Goal: Task Accomplishment & Management: Complete application form

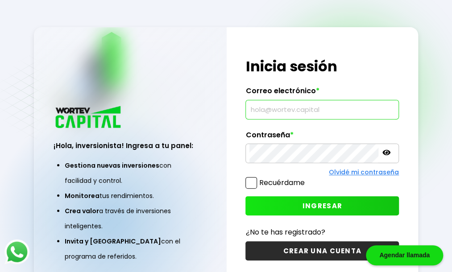
click at [334, 105] on input "text" at bounding box center [323, 109] width 146 height 19
type input "[EMAIL_ADDRESS][PERSON_NAME][DOMAIN_NAME]"
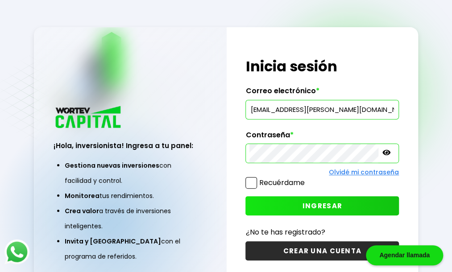
click at [303, 203] on span "INGRESAR" at bounding box center [323, 205] width 40 height 9
click at [381, 171] on div "¡Hola, inversionista! Ingresa tus credenciales para iniciar sesión Inicia sesió…" at bounding box center [323, 159] width 192 height 264
click at [383, 154] on icon at bounding box center [387, 153] width 8 height 8
click at [383, 154] on icon at bounding box center [387, 153] width 8 height 6
click at [383, 154] on icon at bounding box center [387, 152] width 8 height 5
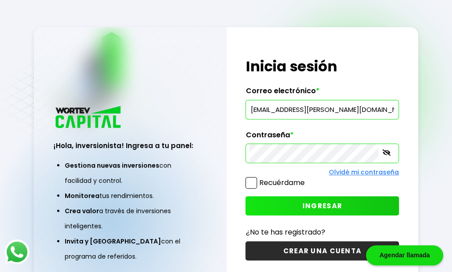
click at [383, 152] on icon at bounding box center [387, 153] width 8 height 6
click at [333, 204] on span "INGRESAR" at bounding box center [323, 205] width 40 height 9
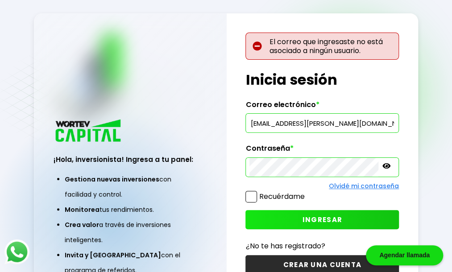
scroll to position [45, 0]
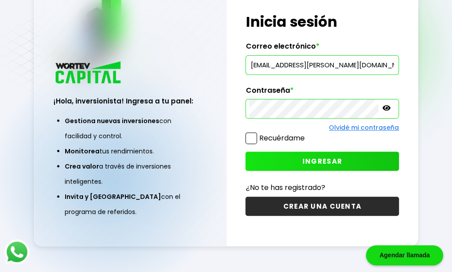
click at [333, 204] on button "CREAR UNA CUENTA" at bounding box center [323, 206] width 154 height 19
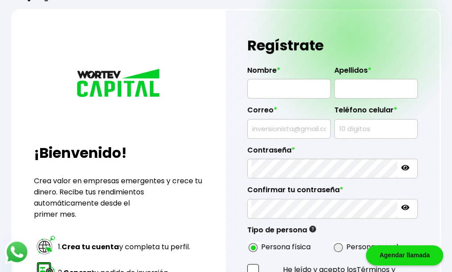
scroll to position [19, 0]
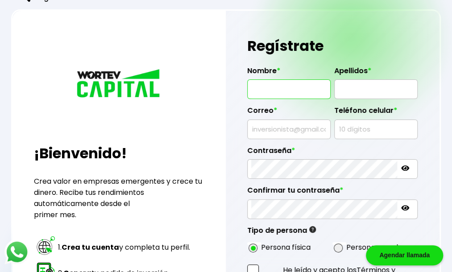
click at [313, 91] on input "text" at bounding box center [288, 89] width 75 height 19
type input "PIRY"
type input "[PERSON_NAME]"
type input "[EMAIL_ADDRESS][PERSON_NAME][DOMAIN_NAME]"
type input "6481076103"
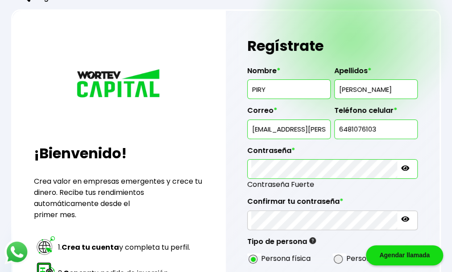
click at [401, 166] on icon at bounding box center [405, 168] width 8 height 8
click at [401, 217] on icon at bounding box center [405, 219] width 8 height 5
click at [401, 216] on icon at bounding box center [405, 219] width 8 height 6
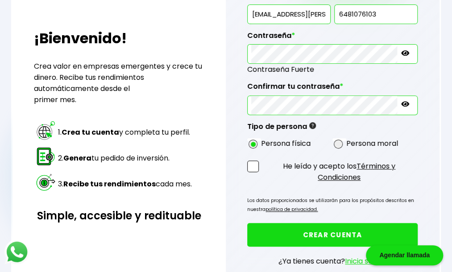
scroll to position [134, 0]
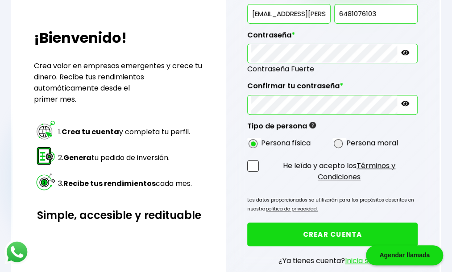
click at [252, 172] on span at bounding box center [253, 166] width 12 height 12
click at [263, 184] on input "He leído y acepto los Términos y Condiciones" at bounding box center [263, 184] width 0 height 0
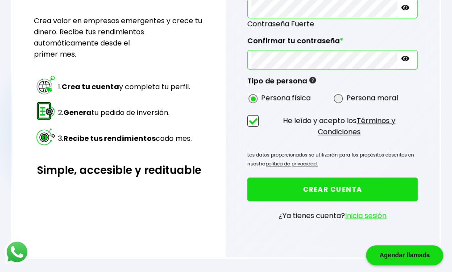
scroll to position [182, 0]
click at [308, 189] on button "CREAR CUENTA" at bounding box center [332, 190] width 171 height 24
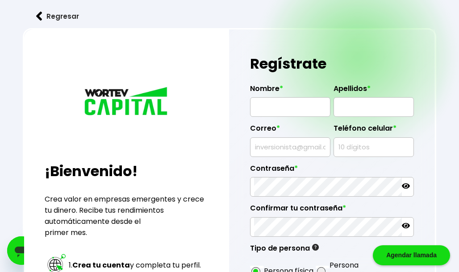
radio input "true"
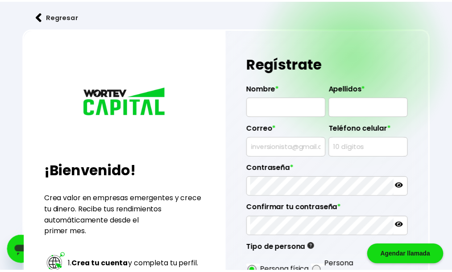
scroll to position [171, 0]
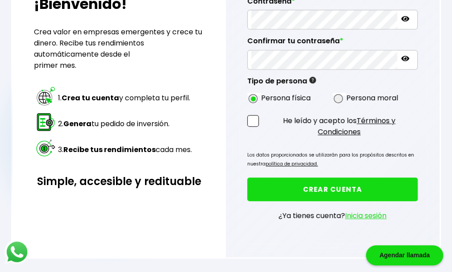
scroll to position [45, 0]
